Goal: Task Accomplishment & Management: Use online tool/utility

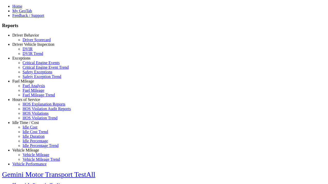
click at [29, 102] on link "Hours of Service" at bounding box center [26, 100] width 28 height 4
click at [33, 107] on link "HOS Explanation Reports" at bounding box center [44, 104] width 43 height 4
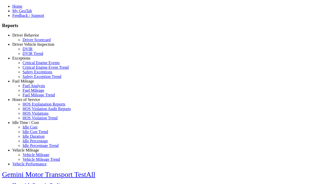
type input "**********"
type input "*********"
